Goal: Answer question/provide support: Share knowledge or assist other users

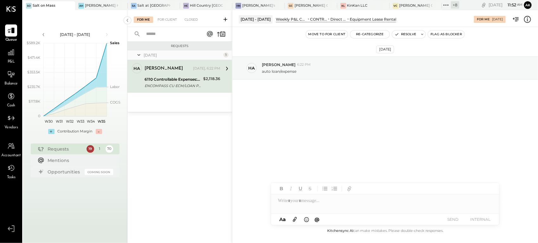
click at [528, 18] on icon at bounding box center [528, 19] width 8 height 8
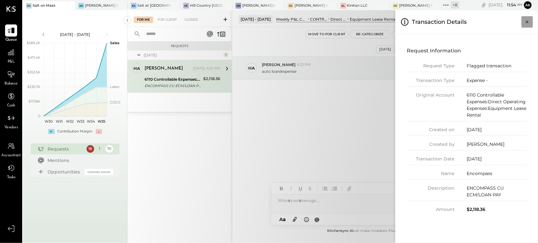
click at [524, 23] on icon "Close panel" at bounding box center [527, 22] width 6 height 6
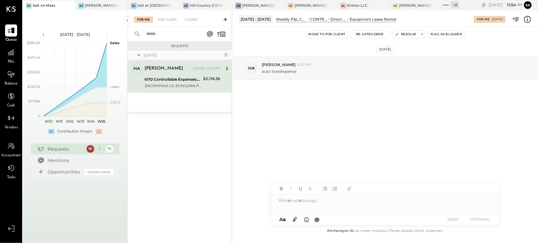
click at [308, 203] on div at bounding box center [385, 200] width 228 height 13
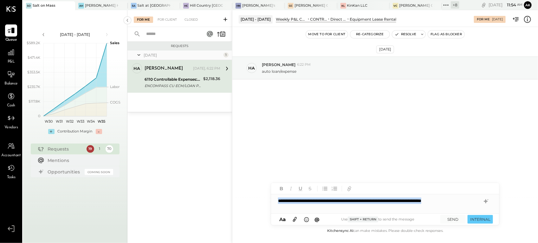
copy div "**********"
click at [487, 201] on icon at bounding box center [486, 201] width 4 height 4
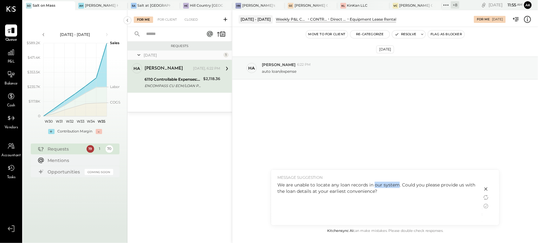
drag, startPoint x: 398, startPoint y: 183, endPoint x: 375, endPoint y: 187, distance: 23.5
click at [375, 187] on div "We are unable to locate any loan records in our system. Could you please provid…" at bounding box center [377, 187] width 199 height 13
click at [369, 181] on div "We are unable to locate any loan records in our system. Could you please provid…" at bounding box center [377, 187] width 199 height 13
drag, startPoint x: 375, startPoint y: 184, endPoint x: 397, endPoint y: 183, distance: 22.8
click at [397, 183] on div "We are unable to locate any loan records in our system. Could you please provid…" at bounding box center [377, 187] width 199 height 13
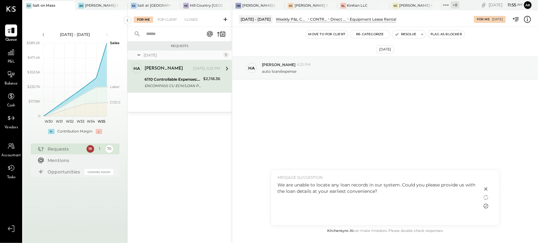
click at [485, 205] on icon at bounding box center [486, 206] width 8 height 8
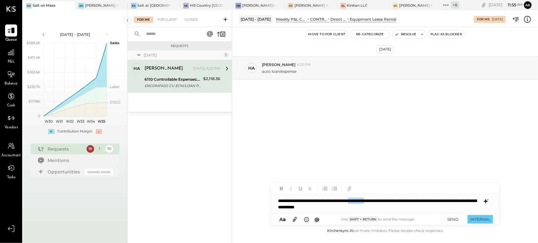
drag, startPoint x: 375, startPoint y: 199, endPoint x: 398, endPoint y: 197, distance: 23.2
click at [398, 197] on div "**********" at bounding box center [385, 203] width 228 height 19
drag, startPoint x: 312, startPoint y: 208, endPoint x: 375, endPoint y: 208, distance: 62.2
click at [375, 208] on div "**********" at bounding box center [385, 203] width 228 height 19
click at [451, 218] on button "SEND" at bounding box center [453, 219] width 25 height 9
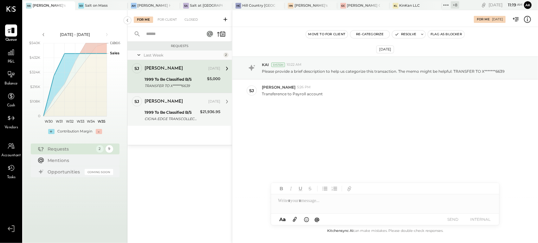
click at [186, 109] on div "1999 To Be Classified B/S" at bounding box center [172, 112] width 54 height 6
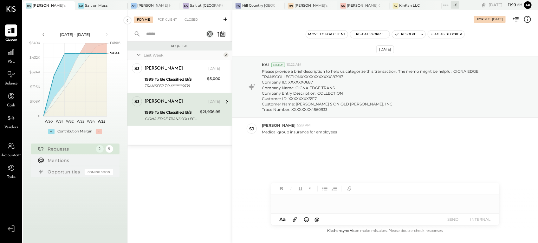
click at [323, 199] on div at bounding box center [385, 200] width 228 height 13
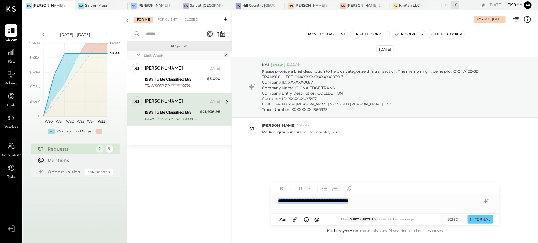
copy div "**********"
click at [485, 199] on icon at bounding box center [486, 201] width 8 height 8
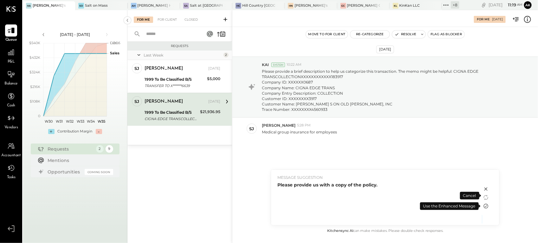
click at [485, 206] on icon at bounding box center [486, 206] width 8 height 8
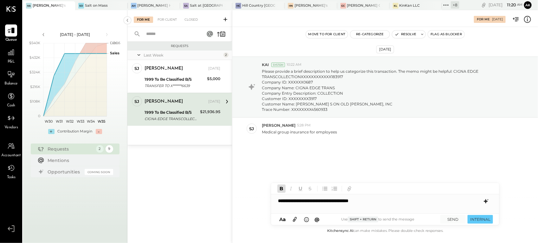
click at [336, 199] on b "**********" at bounding box center [313, 200] width 70 height 4
click at [455, 217] on button "SEND" at bounding box center [453, 219] width 25 height 9
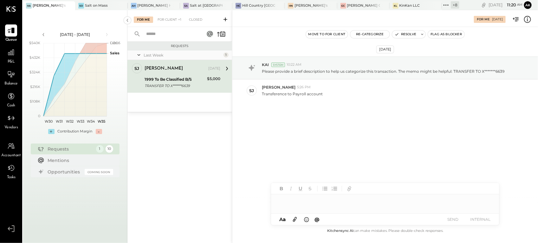
click at [374, 204] on div at bounding box center [385, 200] width 228 height 13
click at [165, 21] on div "For Client" at bounding box center [167, 19] width 26 height 6
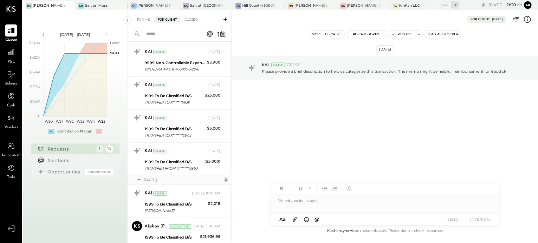
scroll to position [194, 0]
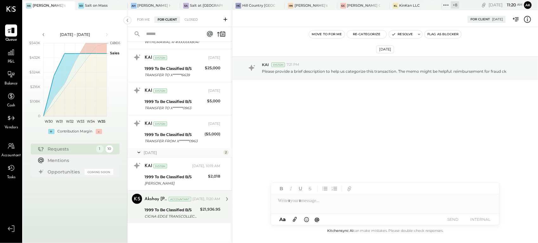
click at [175, 203] on div "Akshay [PERSON_NAME] Accountant [DATE], 11:20 AM" at bounding box center [183, 198] width 76 height 11
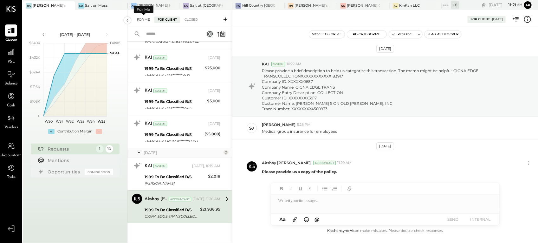
click at [143, 21] on div "For Me" at bounding box center [143, 19] width 19 height 6
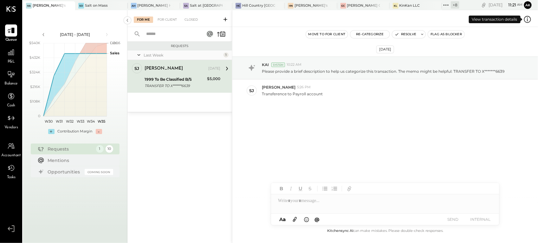
click at [528, 21] on icon at bounding box center [528, 19] width 8 height 8
click at [305, 115] on div "For Me For Client Closed Requests Last Week 1 [PERSON_NAME] Owner [PERSON_NAME]…" at bounding box center [333, 126] width 411 height 233
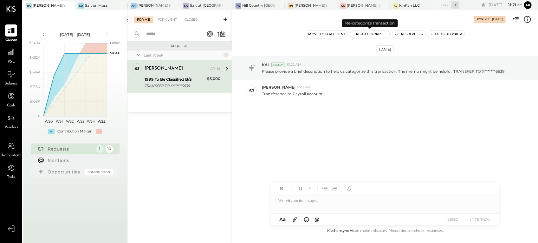
click at [367, 36] on button "Re-Categorize" at bounding box center [370, 34] width 39 height 8
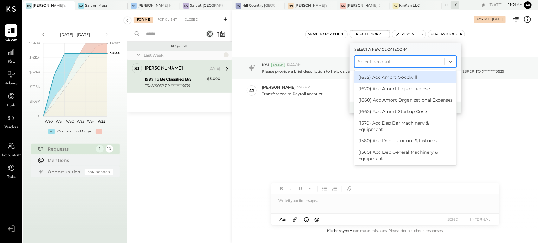
click at [369, 59] on div at bounding box center [399, 62] width 83 height 8
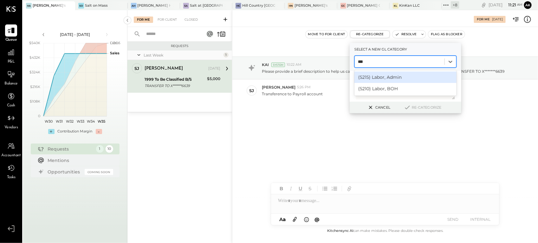
type input "****"
click at [379, 79] on div "(5210) Labor, BOH" at bounding box center [406, 76] width 102 height 11
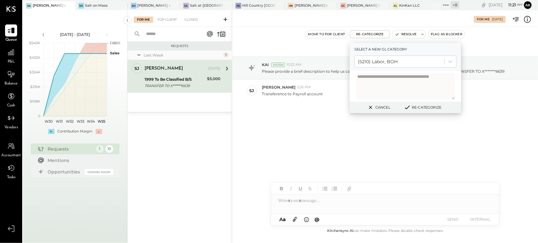
click at [388, 84] on textarea at bounding box center [405, 86] width 99 height 26
type textarea "**********"
click at [420, 108] on button "Re-Categorize" at bounding box center [423, 107] width 42 height 8
